Goal: Find specific page/section: Find specific page/section

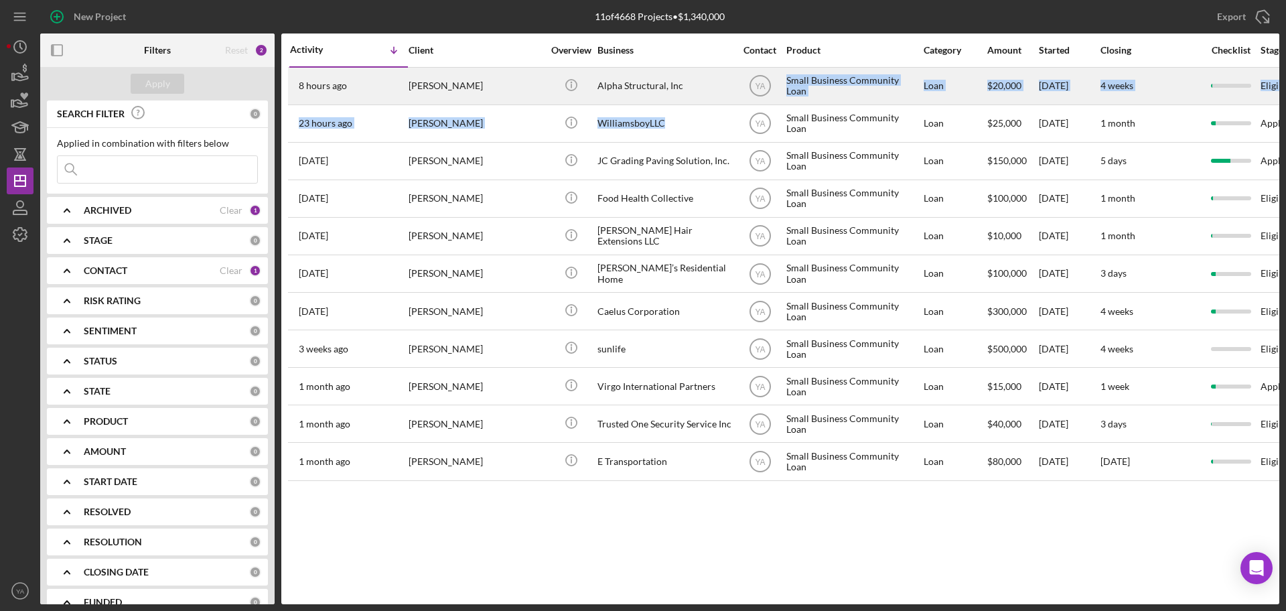
click at [824, 98] on tbody "8 hours ago Barnabus Palmatier Barnabus Palmatier Icon/Info Alpha Structural, I…" at bounding box center [1082, 273] width 1588 height 413
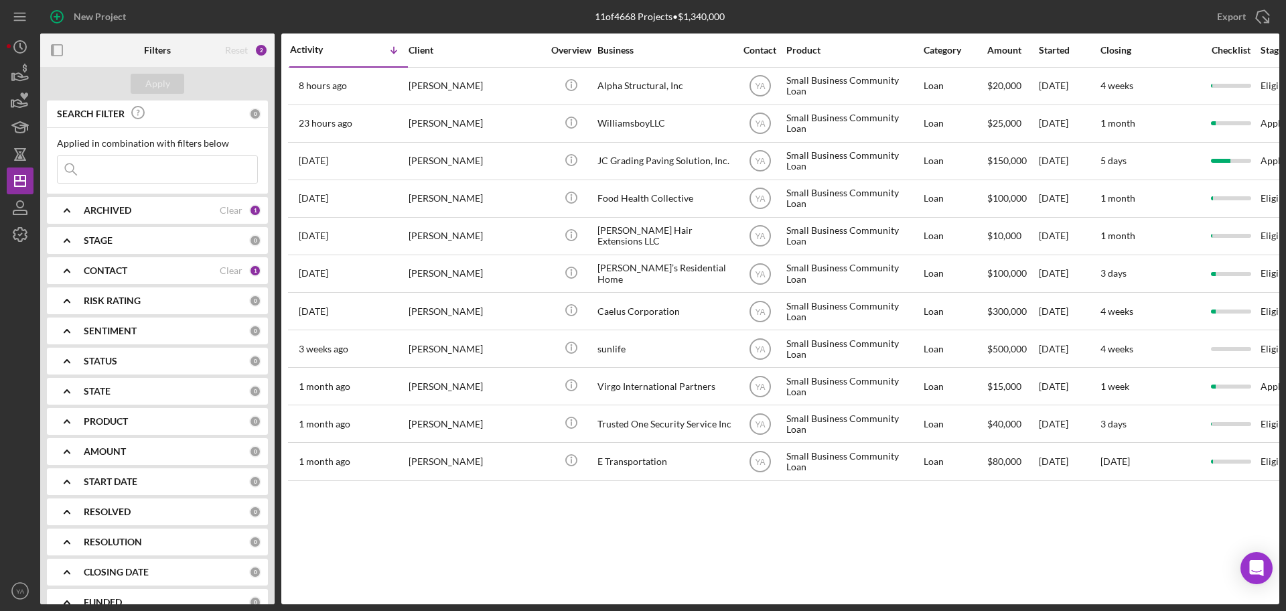
click at [915, 544] on div "Activity Icon/Table Sort Arrow Client Overview Business Contact Product Categor…" at bounding box center [780, 318] width 998 height 571
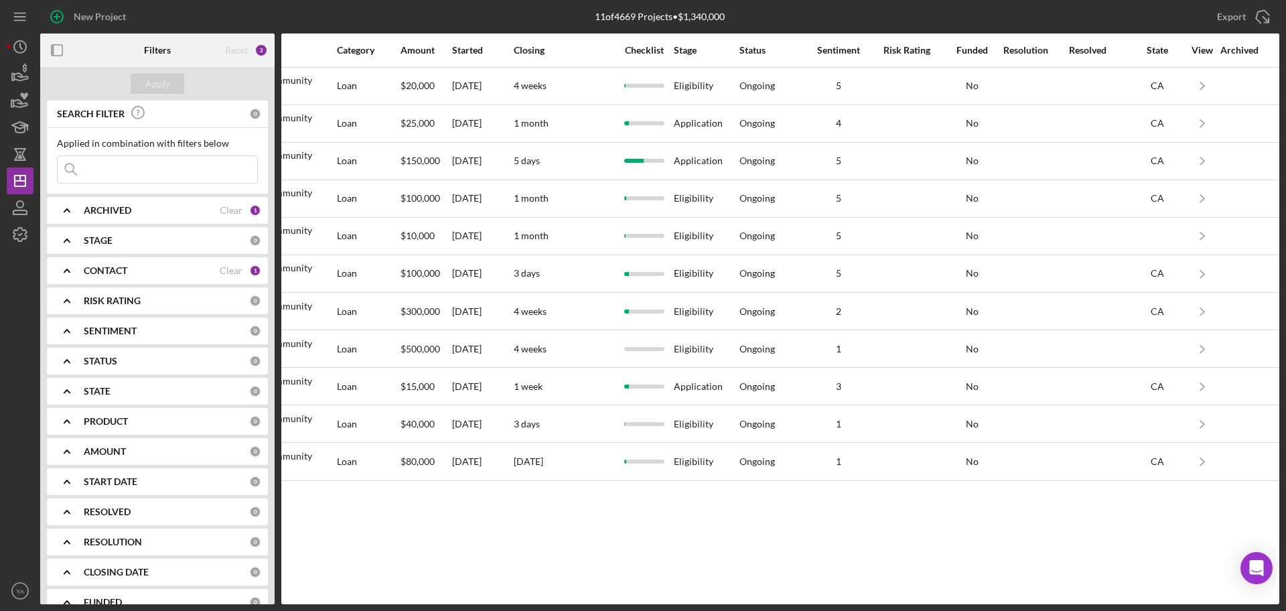
scroll to position [0, 603]
